Goal: Obtain resource: Obtain resource

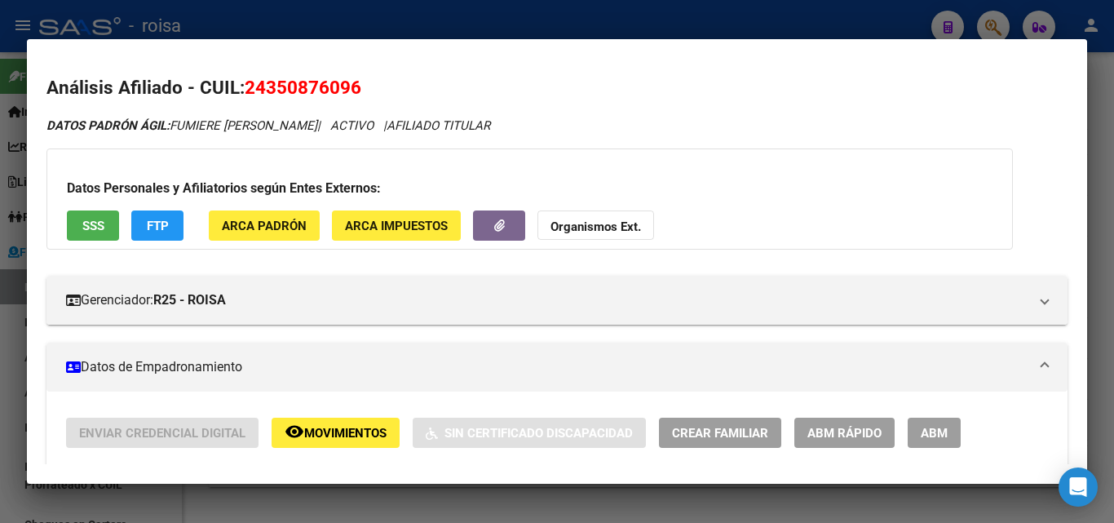
scroll to position [326, 0]
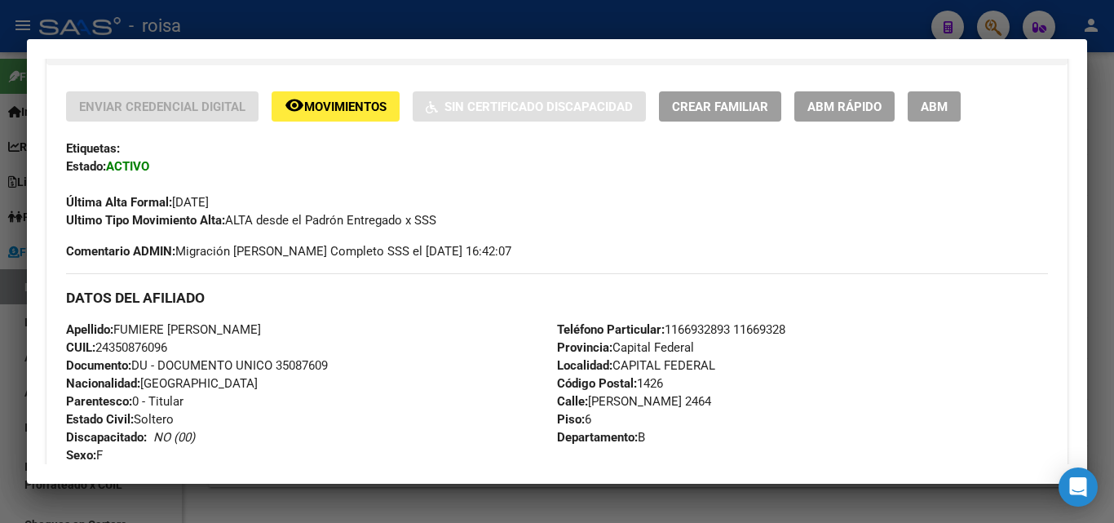
click at [8, 370] on div at bounding box center [557, 261] width 1114 height 523
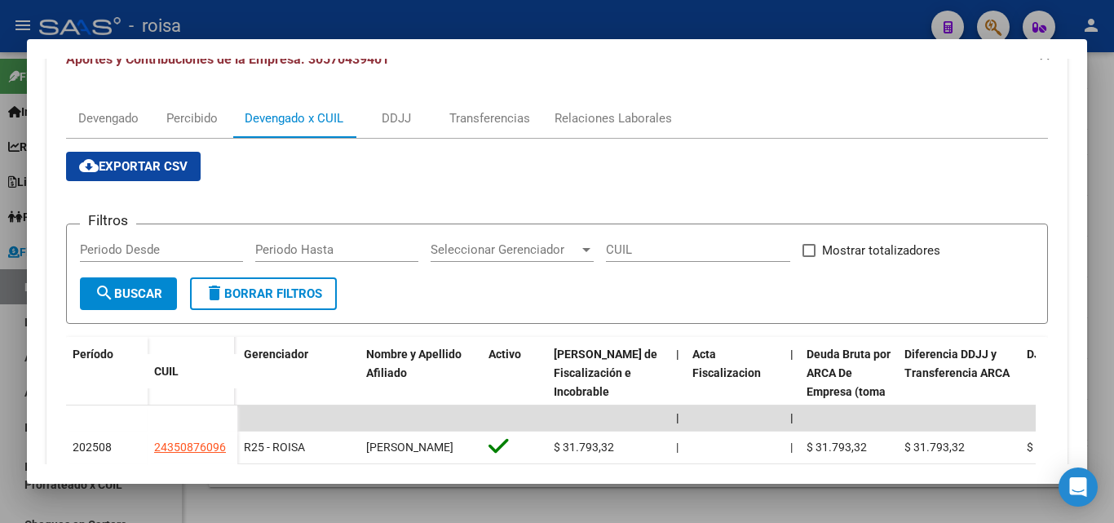
scroll to position [0, 0]
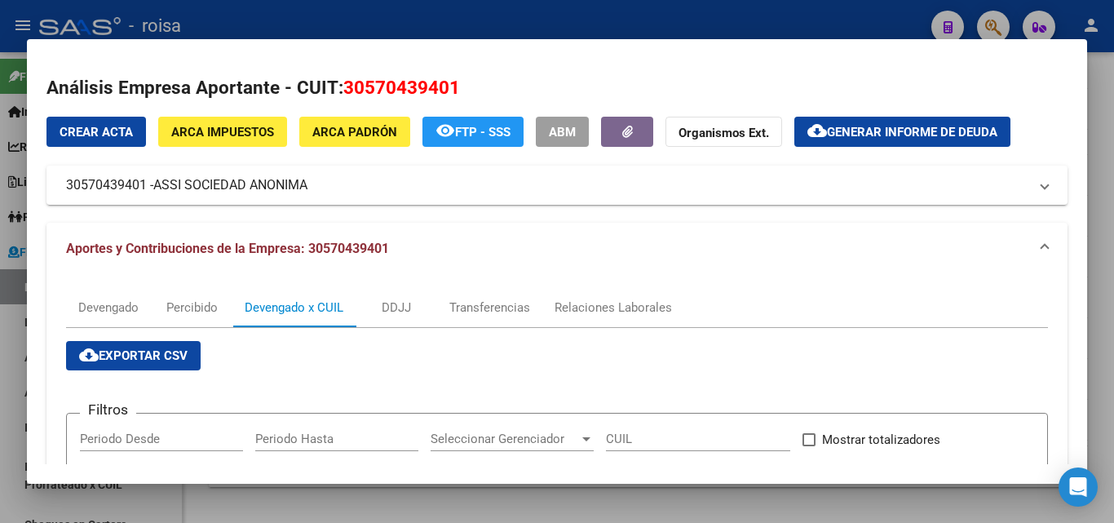
click at [9, 362] on div at bounding box center [557, 261] width 1114 height 523
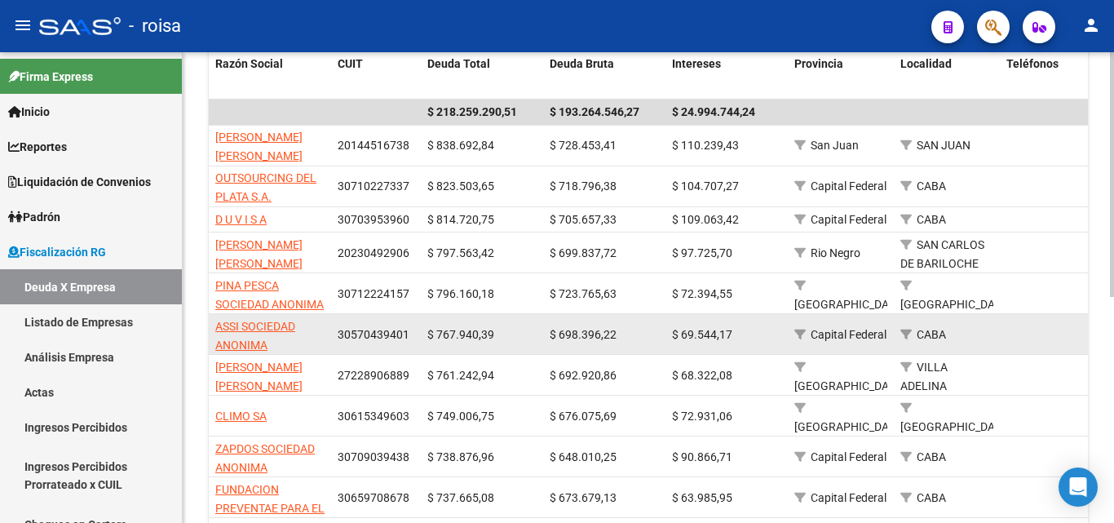
scroll to position [436, 0]
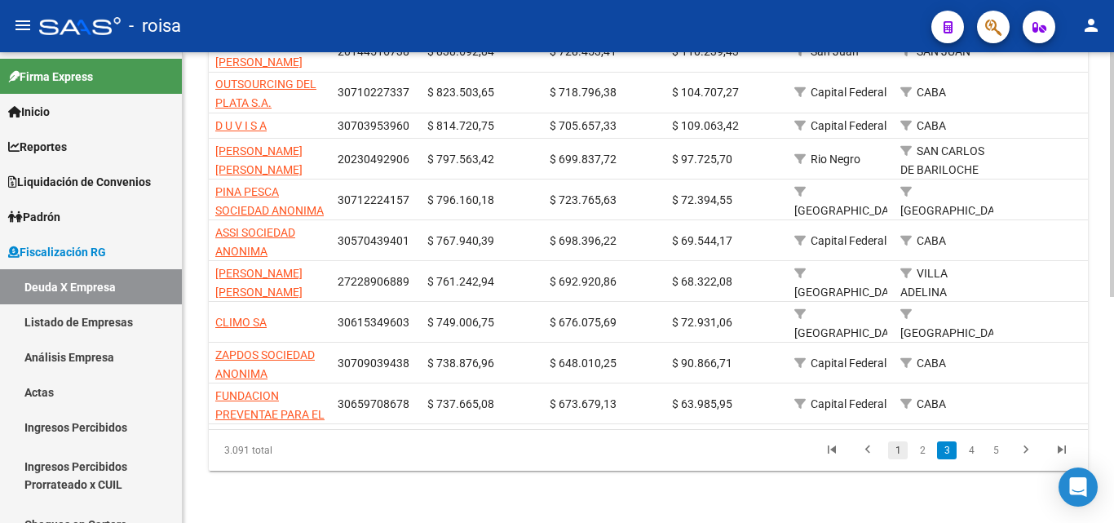
click at [897, 450] on link "1" at bounding box center [898, 450] width 20 height 18
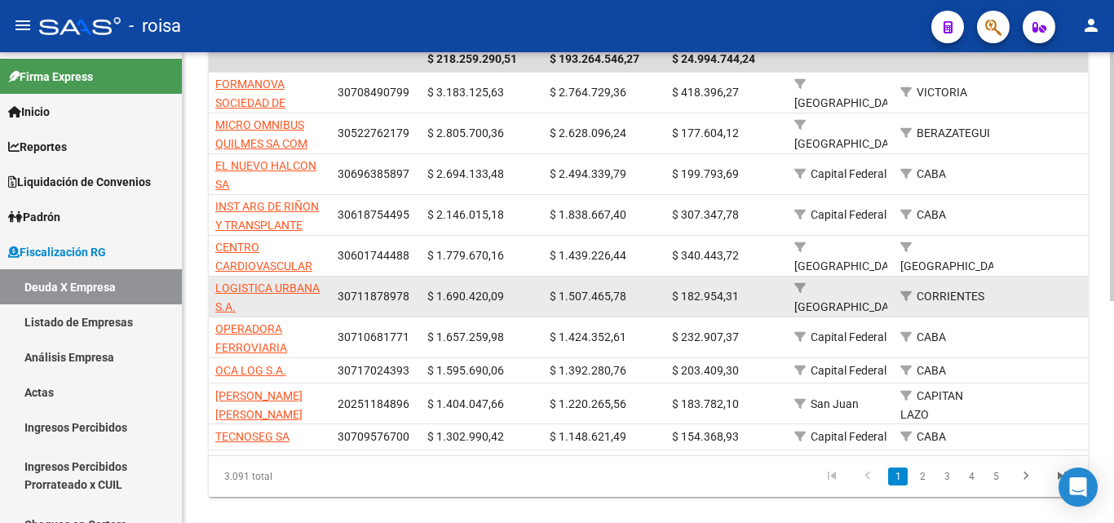
scroll to position [421, 0]
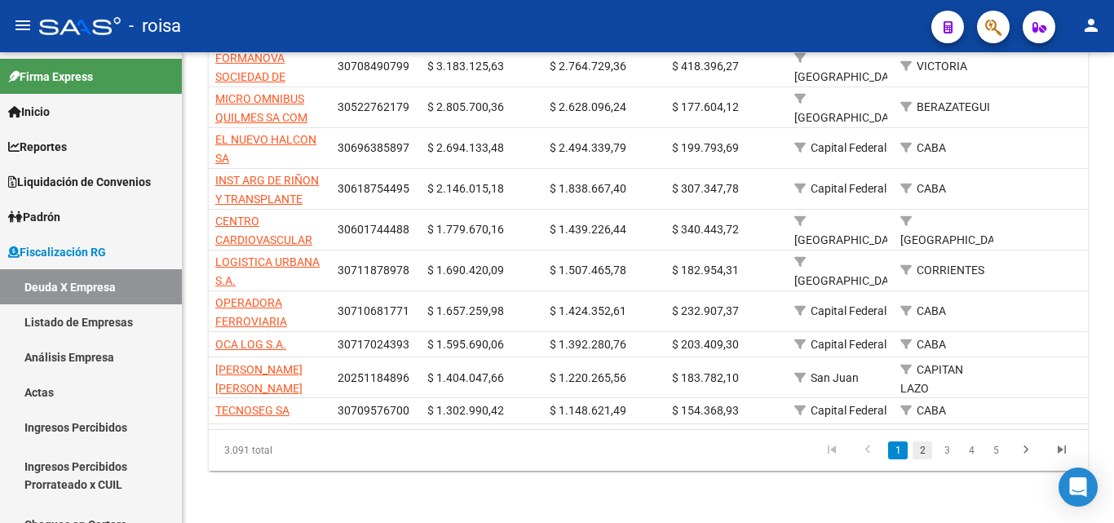
click at [925, 450] on link "2" at bounding box center [923, 450] width 20 height 18
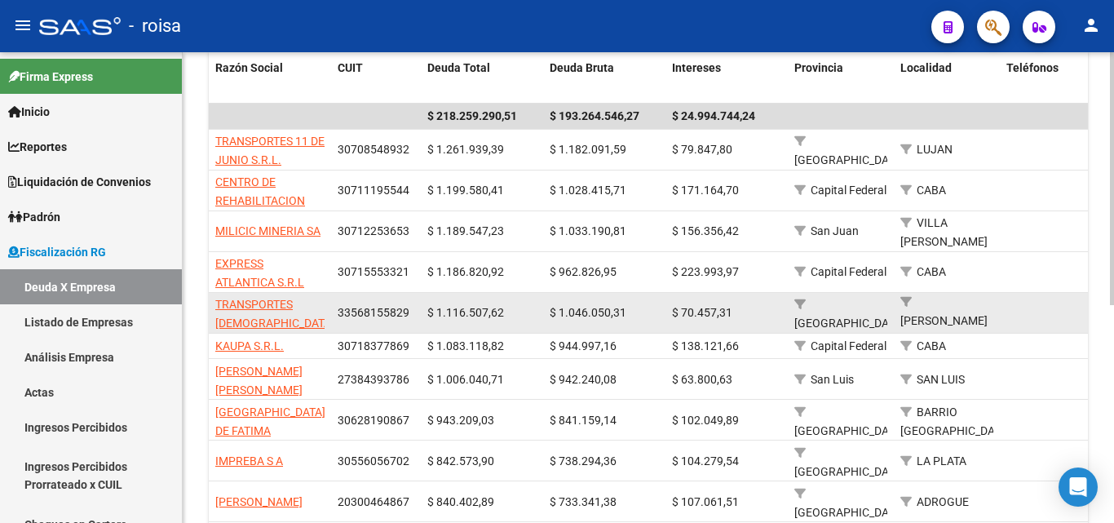
scroll to position [406, 0]
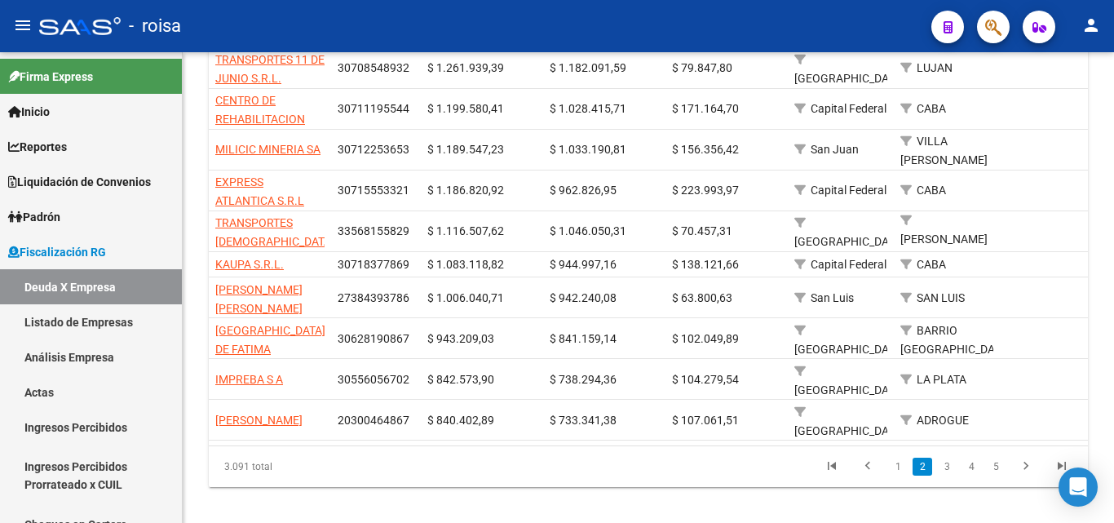
click at [899, 458] on link "1" at bounding box center [898, 467] width 20 height 18
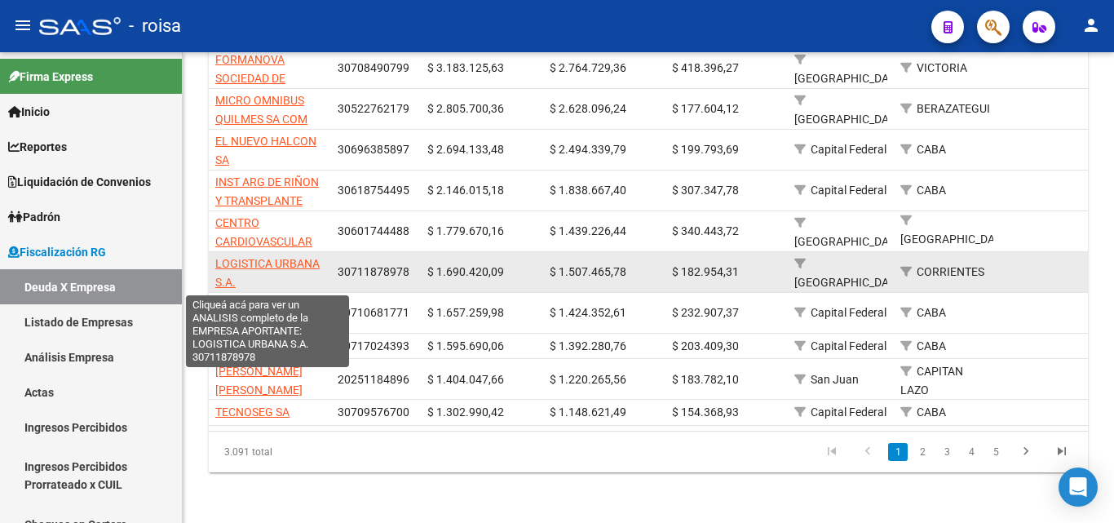
click at [271, 265] on span "LOGISTICA URBANA S.A." at bounding box center [267, 273] width 104 height 32
type textarea "30711878978"
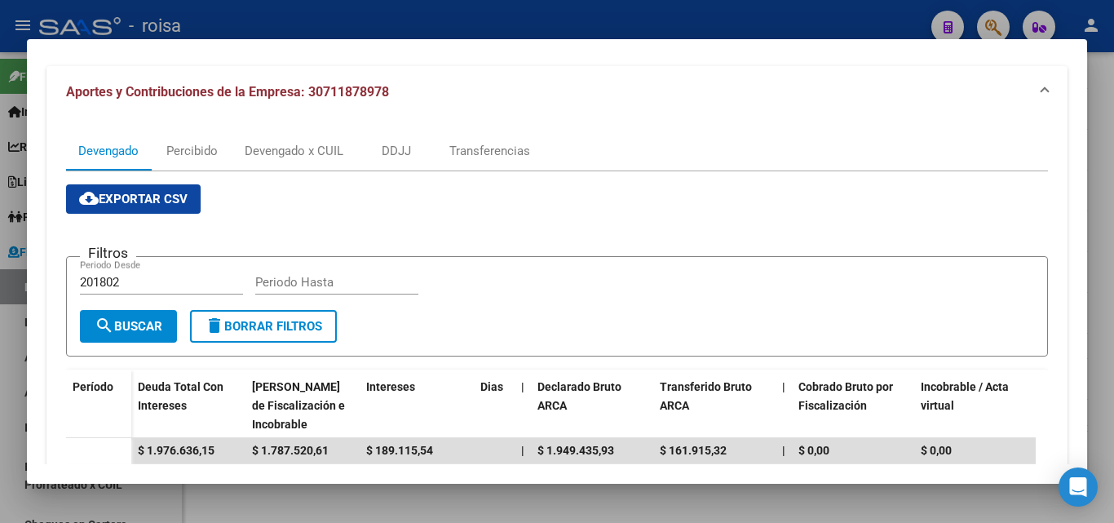
scroll to position [163, 0]
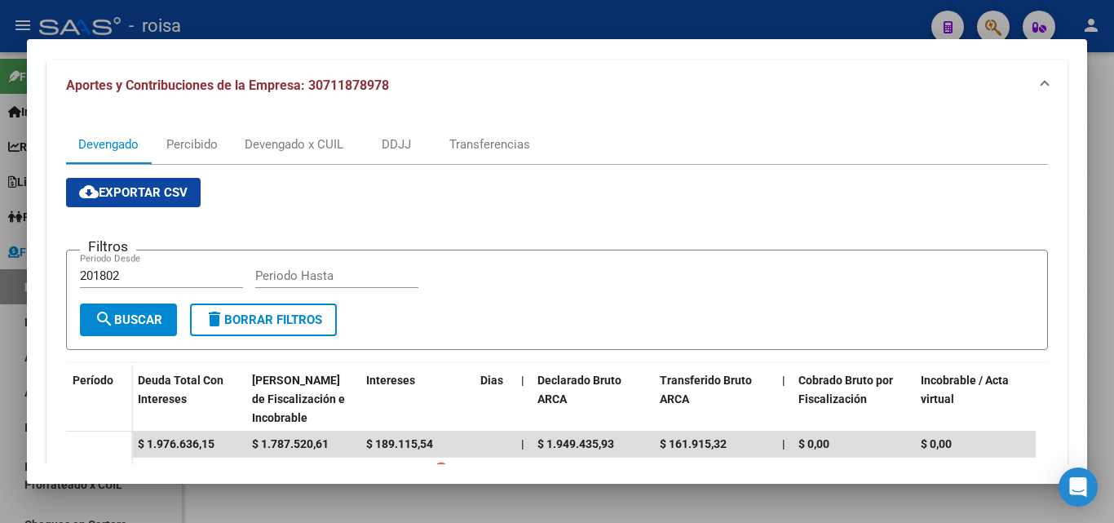
click at [130, 272] on input "201802" at bounding box center [161, 275] width 163 height 15
type input "202501"
type input "202507"
drag, startPoint x: 126, startPoint y: 321, endPoint x: 163, endPoint y: 326, distance: 36.9
click at [127, 322] on span "search Buscar" at bounding box center [129, 319] width 68 height 15
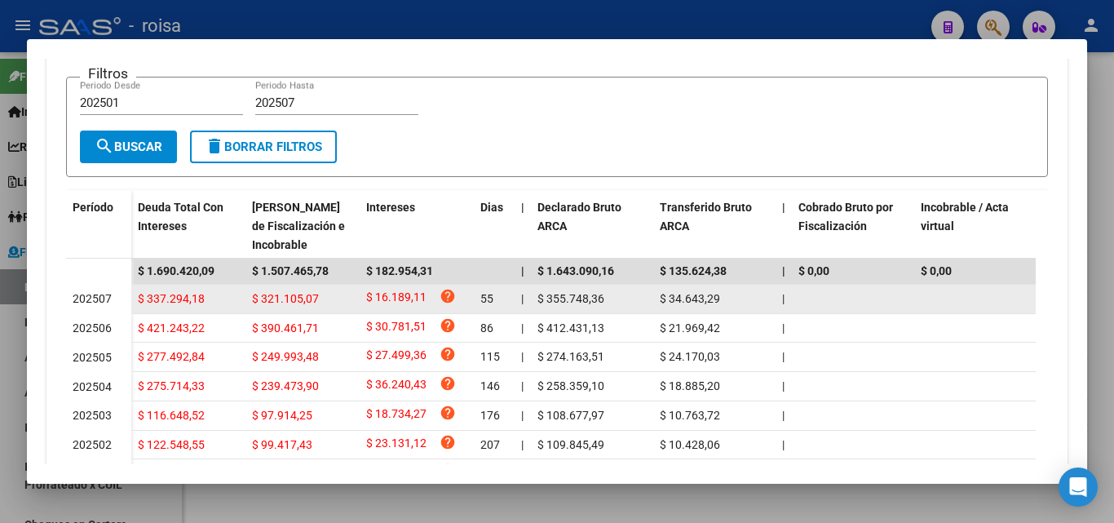
scroll to position [219, 0]
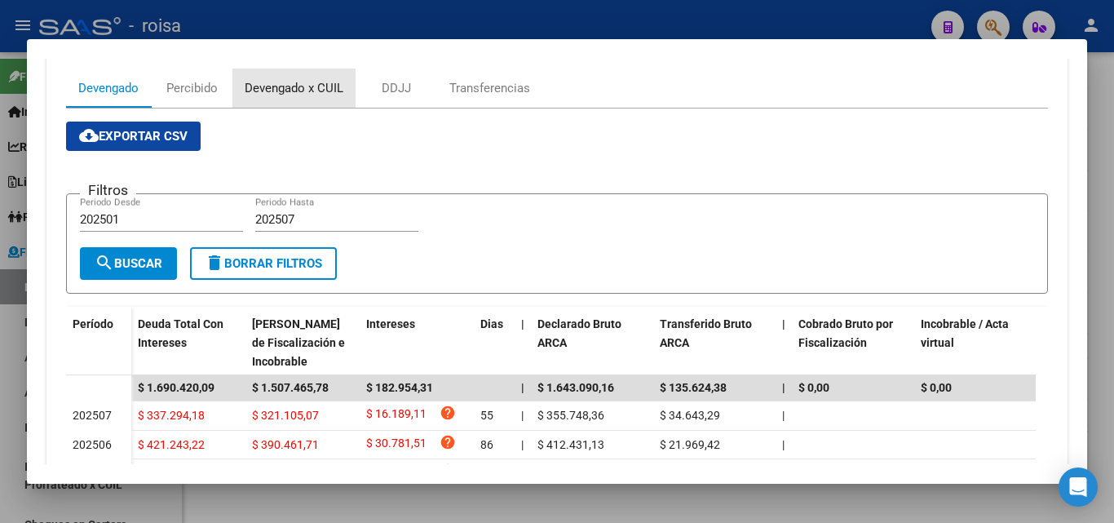
click at [311, 93] on div "Devengado x CUIL" at bounding box center [294, 88] width 99 height 18
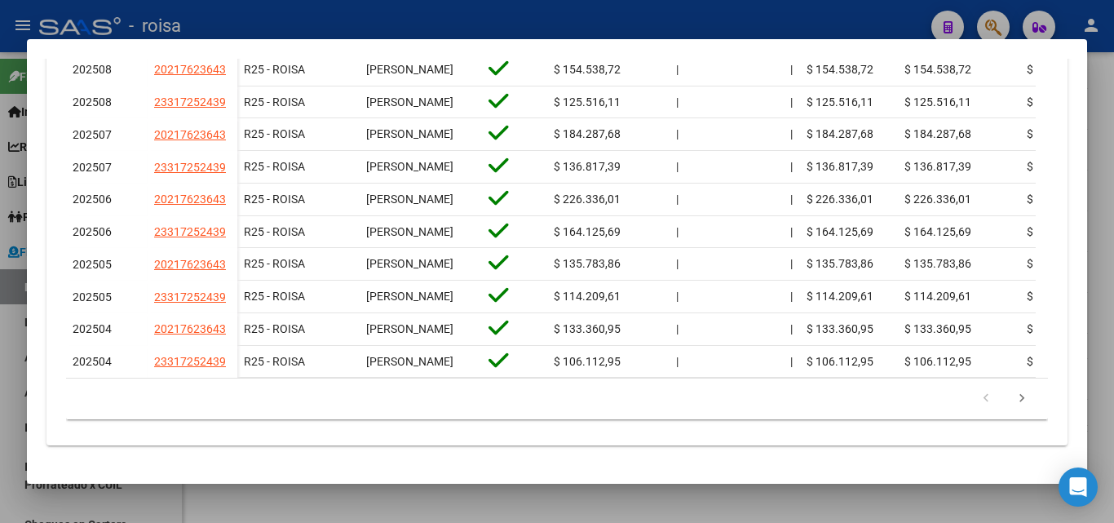
scroll to position [653, 0]
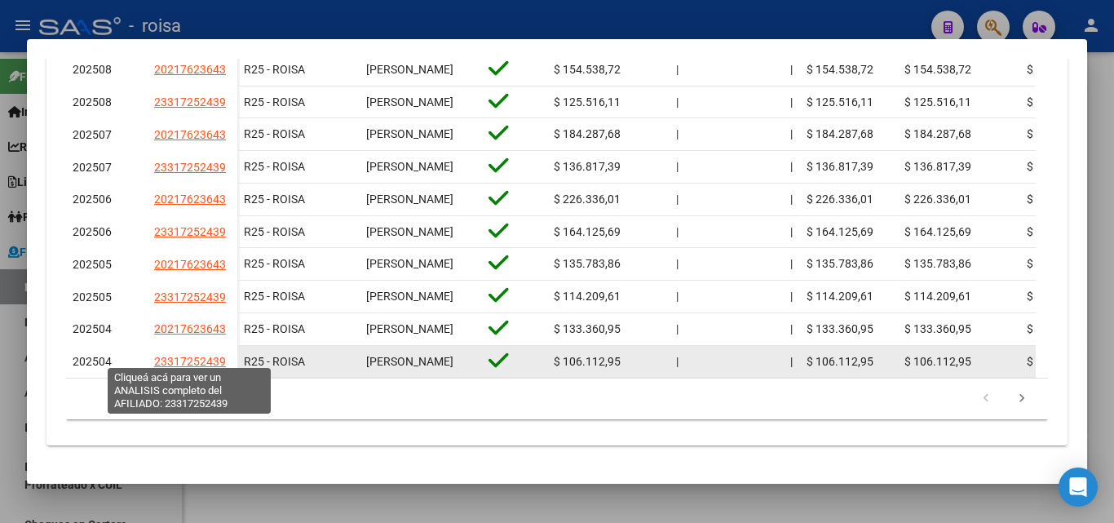
click at [201, 357] on span "23317252439" at bounding box center [190, 361] width 72 height 13
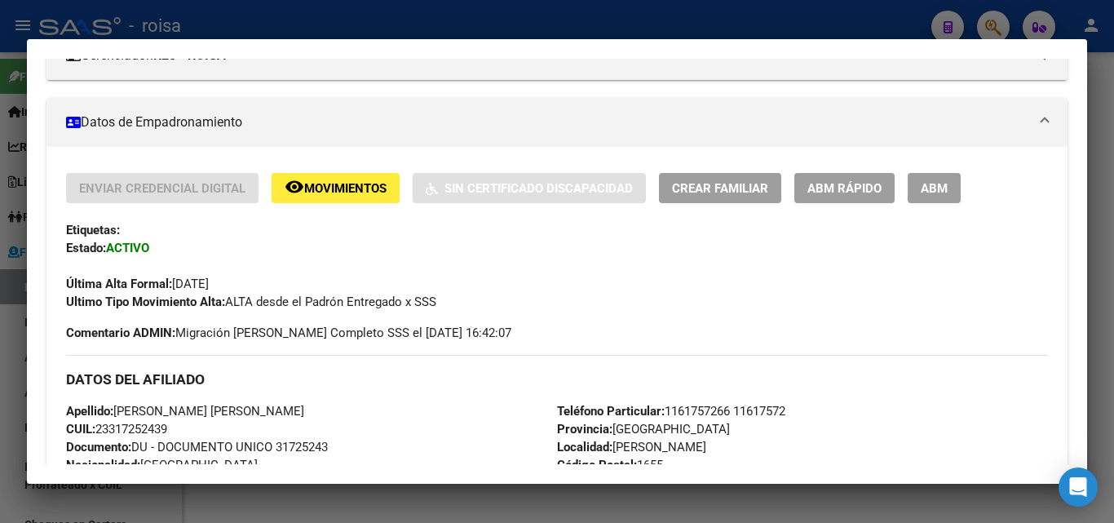
scroll to position [408, 0]
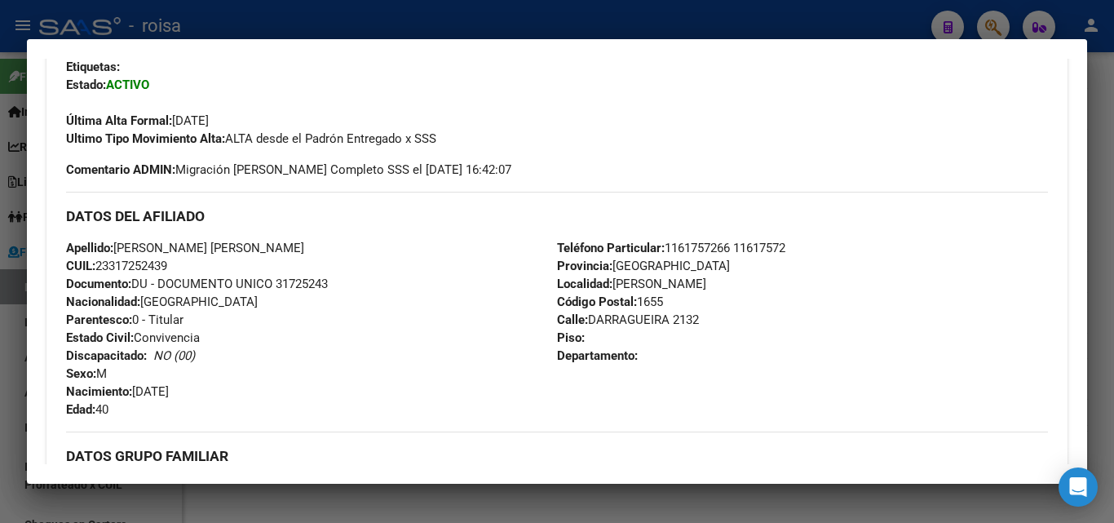
drag, startPoint x: 114, startPoint y: 263, endPoint x: 166, endPoint y: 262, distance: 52.2
click at [166, 262] on span "CUIL: 23317252439" at bounding box center [116, 266] width 101 height 15
copy span "31725243"
click at [13, 334] on div at bounding box center [557, 261] width 1114 height 523
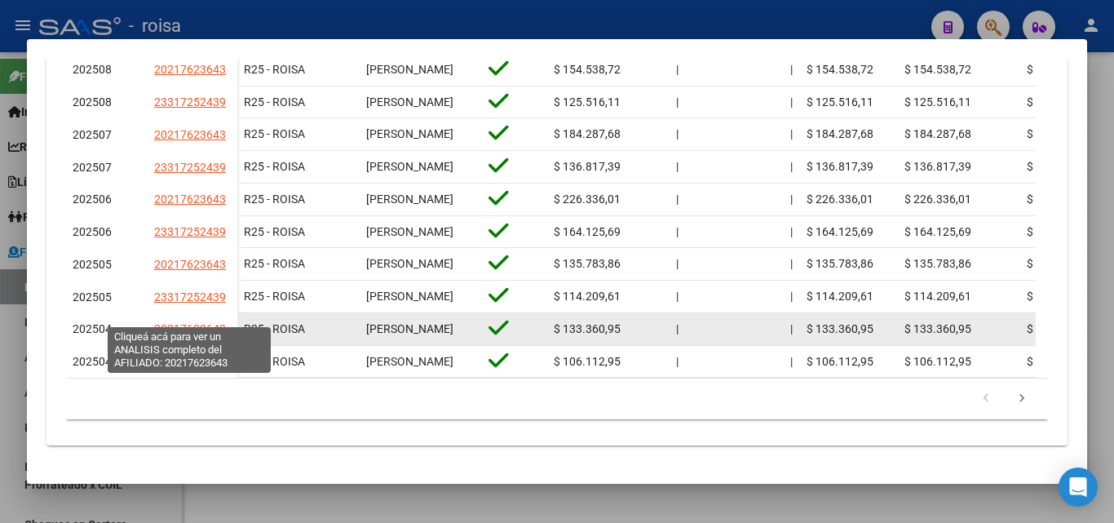
click at [208, 322] on span "20217623643" at bounding box center [190, 328] width 72 height 13
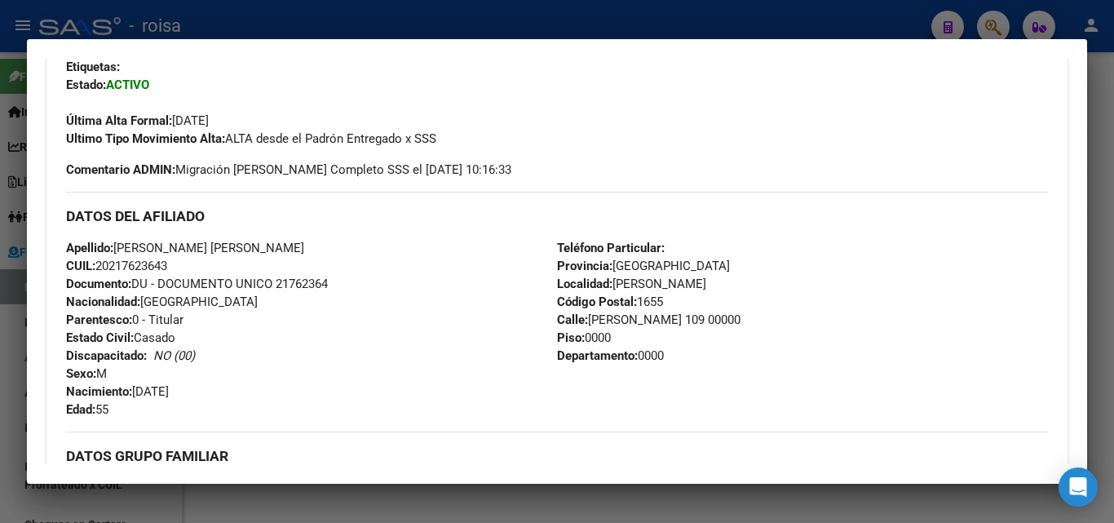
drag, startPoint x: 112, startPoint y: 264, endPoint x: 167, endPoint y: 264, distance: 55.5
click at [167, 264] on span "CUIL: 20217623643" at bounding box center [116, 266] width 101 height 15
copy span "21762364"
click at [12, 406] on div at bounding box center [557, 261] width 1114 height 523
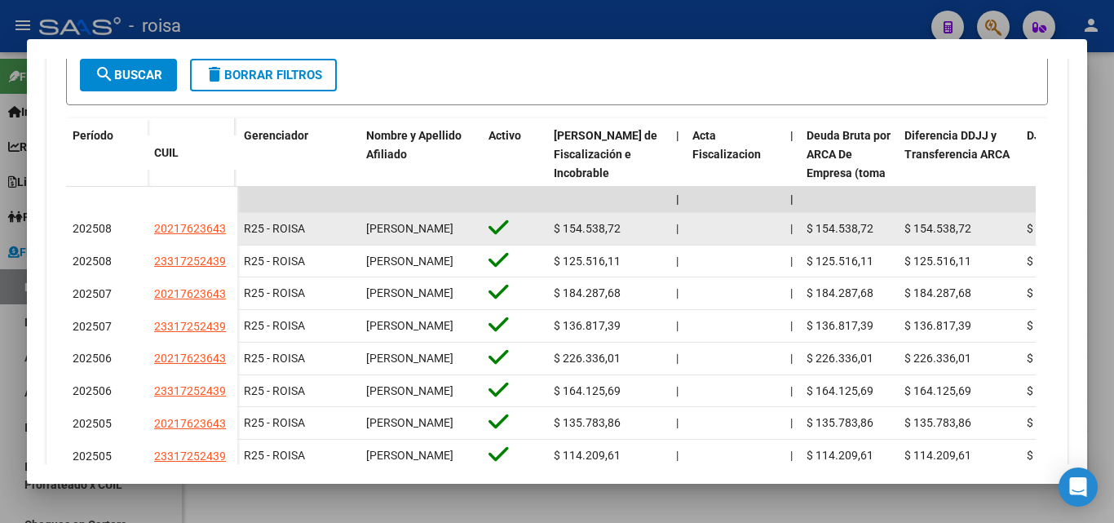
scroll to position [0, 0]
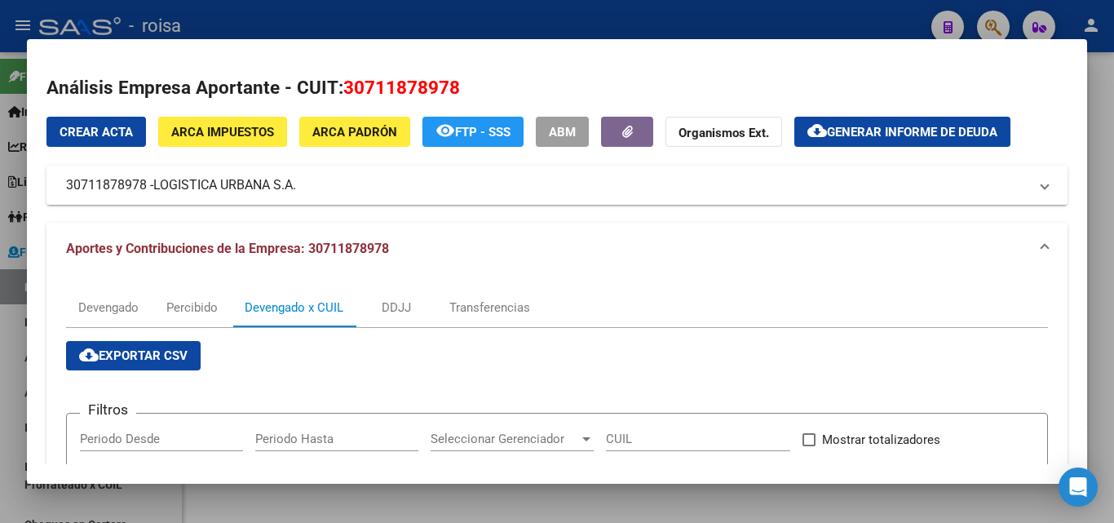
drag, startPoint x: 63, startPoint y: 189, endPoint x: 146, endPoint y: 189, distance: 83.2
click at [145, 189] on mat-expansion-panel-header "30711878978 - LOGISTICA URBANA S.A." at bounding box center [557, 185] width 1021 height 39
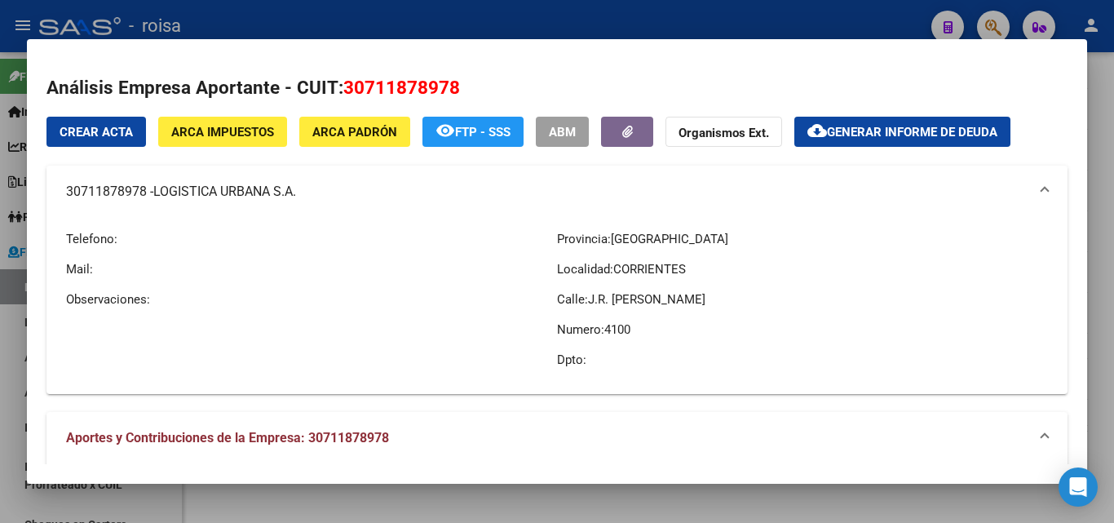
copy mat-panel-title "30711878978"
drag, startPoint x: 6, startPoint y: 339, endPoint x: 140, endPoint y: 317, distance: 136.4
click at [17, 335] on div at bounding box center [557, 261] width 1114 height 523
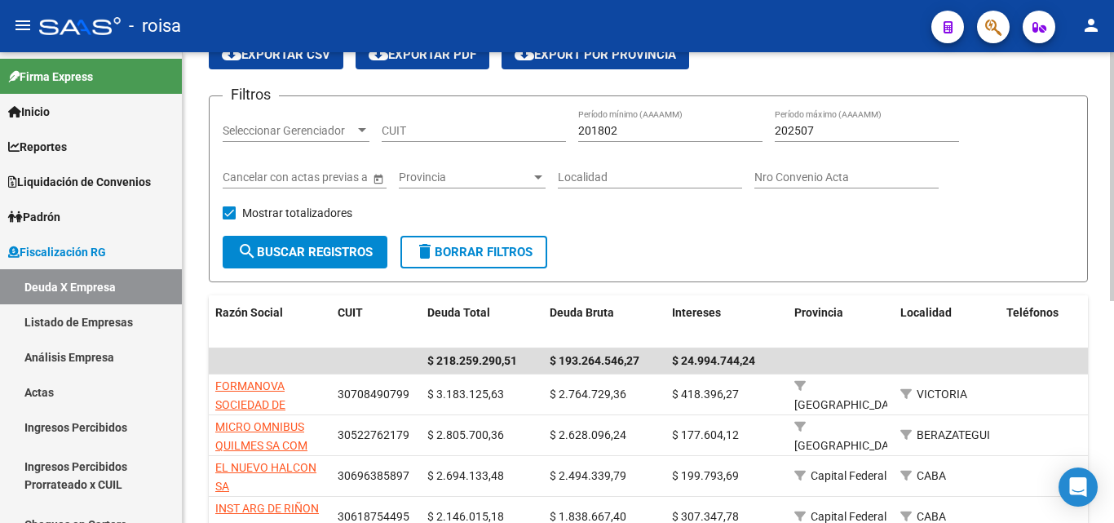
scroll to position [421, 0]
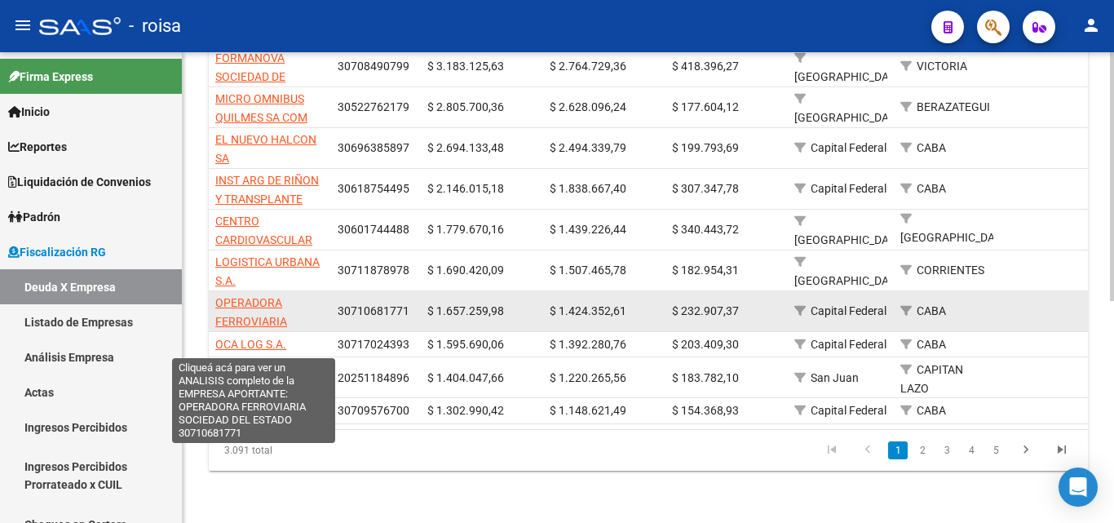
click at [249, 296] on span "OPERADORA FERROVIARIA SOCIEDAD DEL ESTADO" at bounding box center [253, 330] width 77 height 69
type textarea "30710681771"
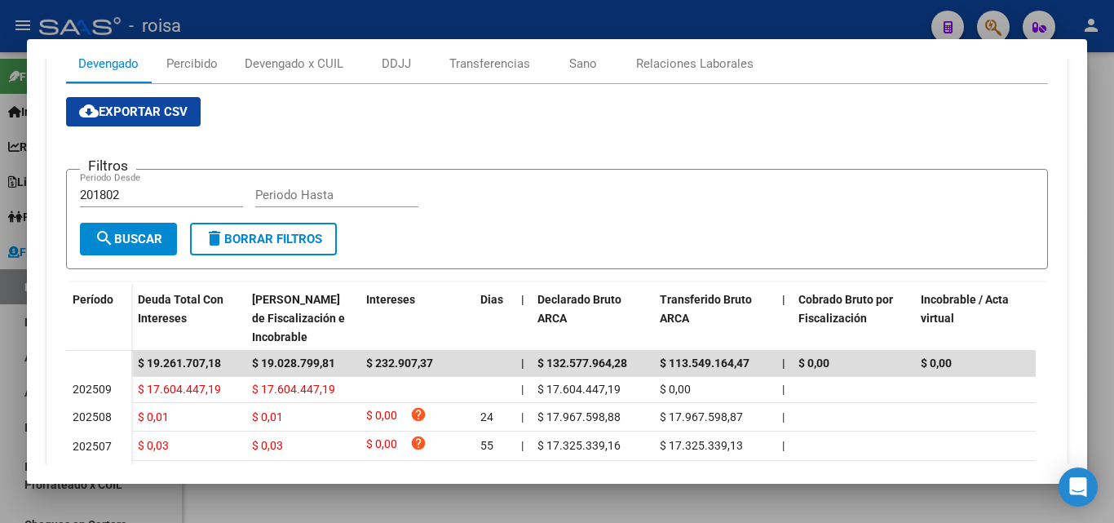
scroll to position [245, 0]
click at [135, 194] on input "201802" at bounding box center [161, 194] width 163 height 15
type input "202501"
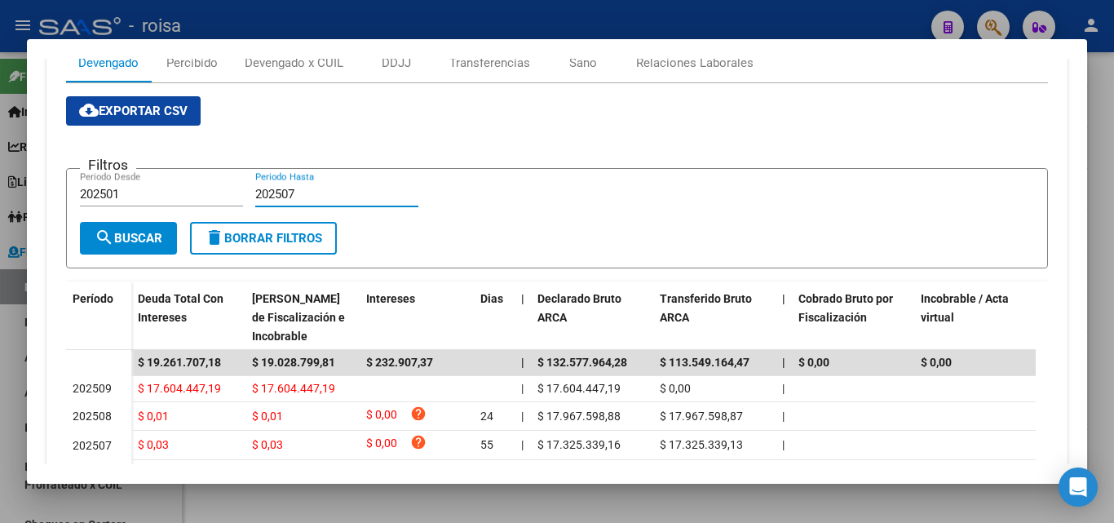
type input "202507"
click at [118, 243] on span "search Buscar" at bounding box center [129, 238] width 68 height 15
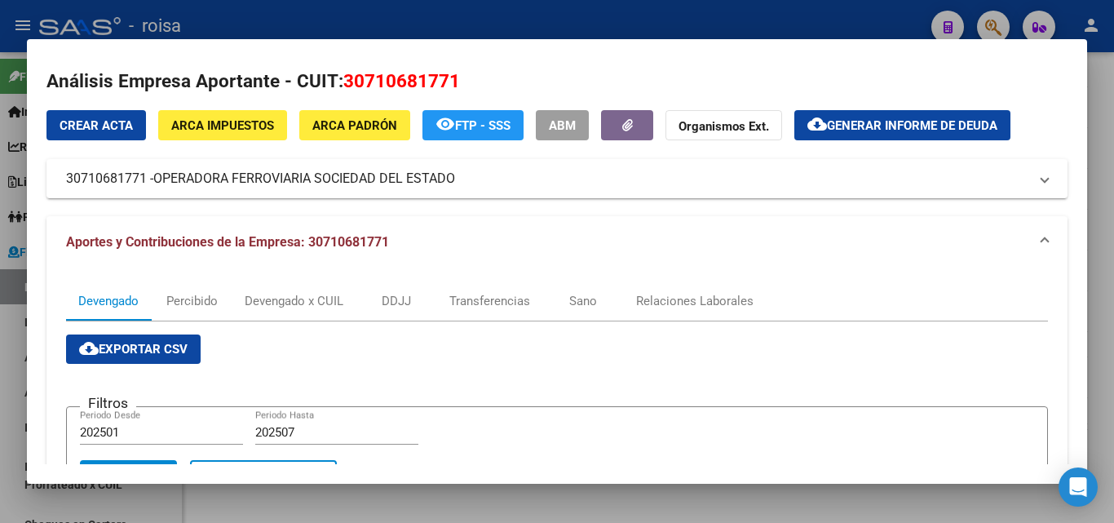
scroll to position [0, 0]
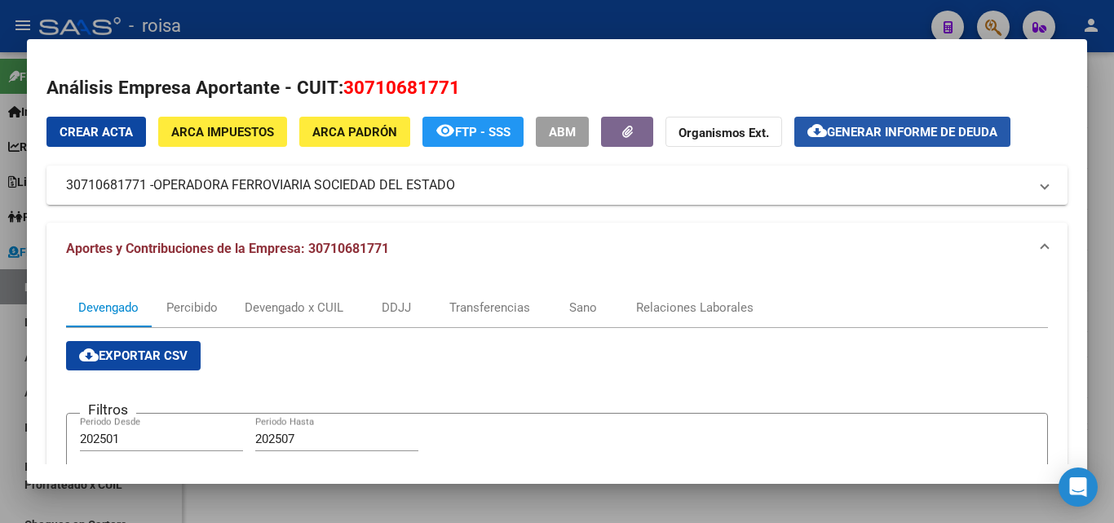
click at [931, 138] on span "Generar informe de deuda" at bounding box center [912, 132] width 171 height 15
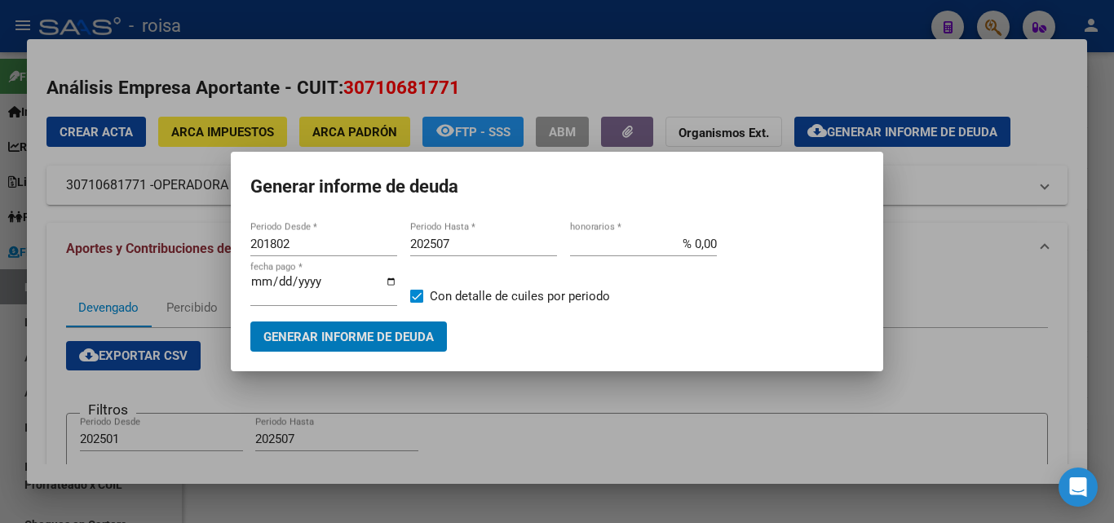
click at [305, 244] on input "201802" at bounding box center [323, 244] width 147 height 15
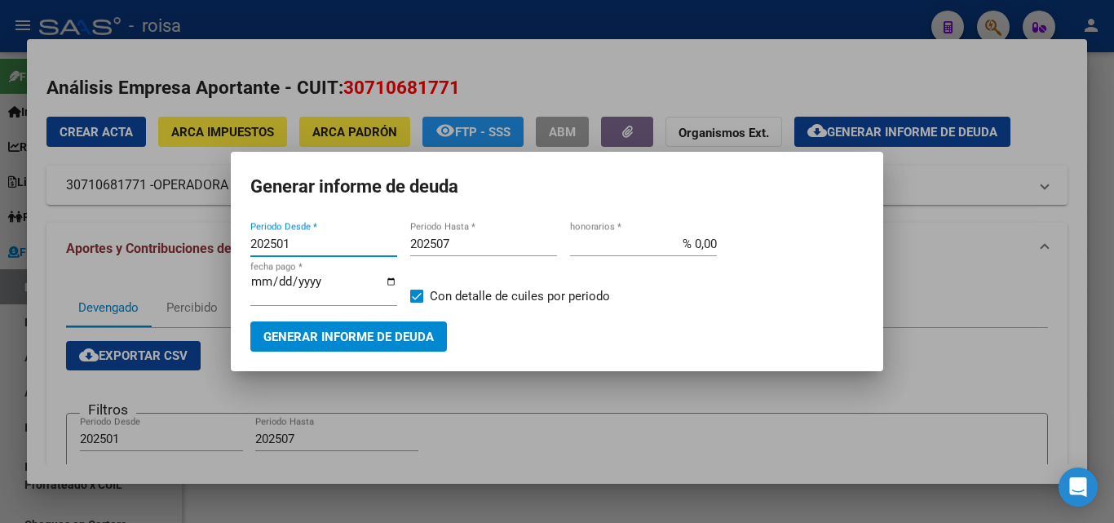
type input "202501"
click at [458, 242] on input "202507" at bounding box center [483, 244] width 147 height 15
type input "202508"
click at [693, 242] on input "% 0,00" at bounding box center [643, 244] width 147 height 15
type input "% 10,00"
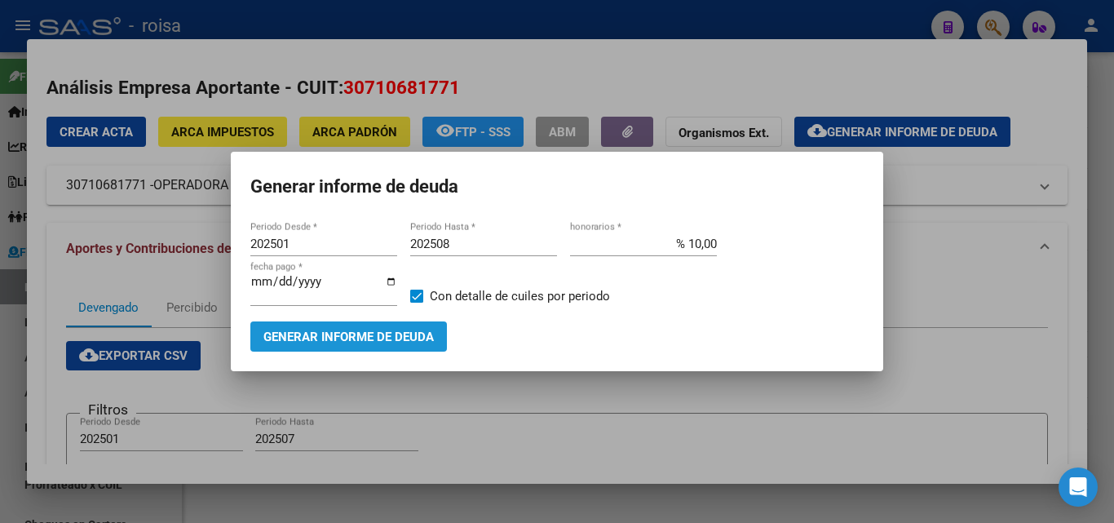
click at [361, 339] on span "Generar informe de deuda" at bounding box center [349, 337] width 171 height 15
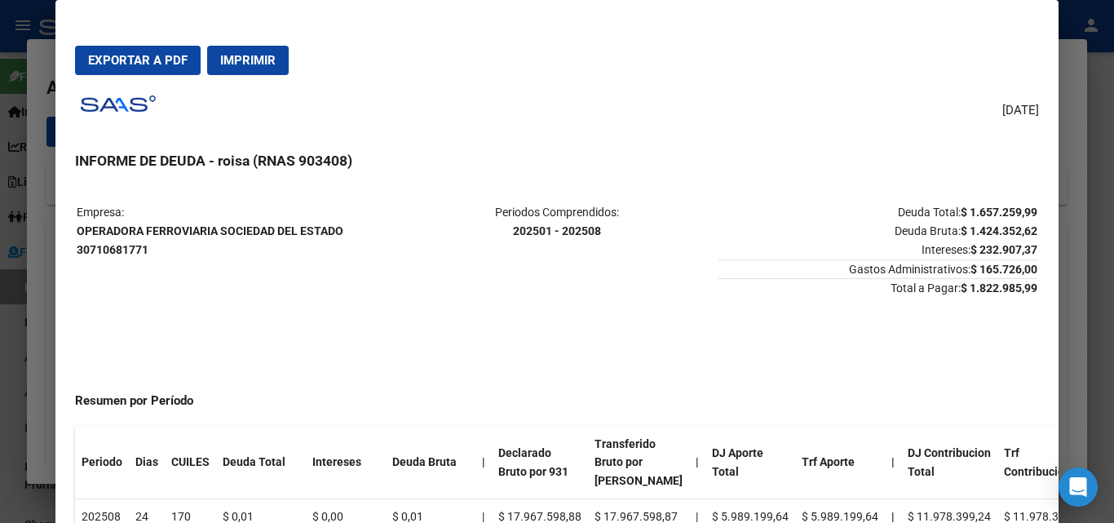
click at [169, 59] on span "Exportar a PDF" at bounding box center [138, 60] width 100 height 15
